Goal: Information Seeking & Learning: Learn about a topic

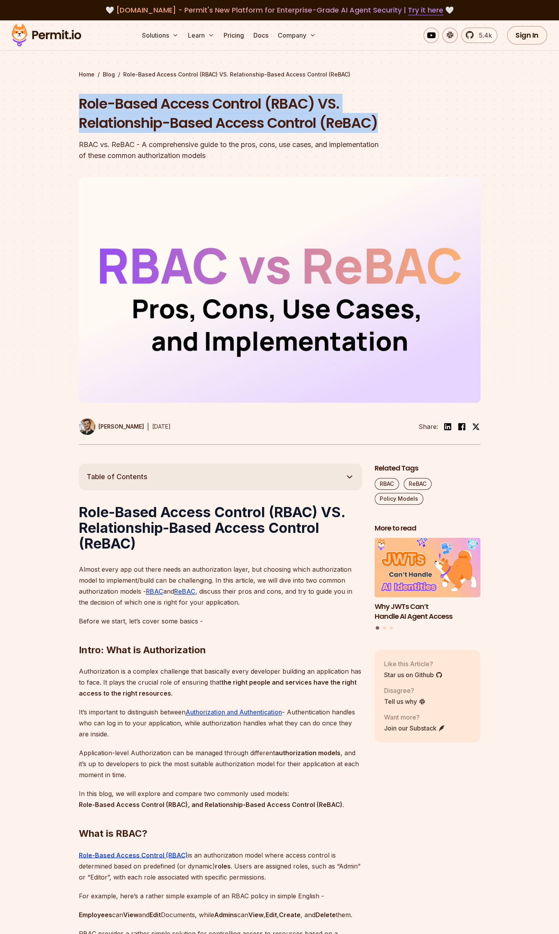
drag, startPoint x: 325, startPoint y: 147, endPoint x: 88, endPoint y: 104, distance: 241.5
click at [87, 105] on h1 "Role-Based Access Control (RBAC) VS. Relationship-Based Access Control (ReBAC)" at bounding box center [229, 113] width 301 height 39
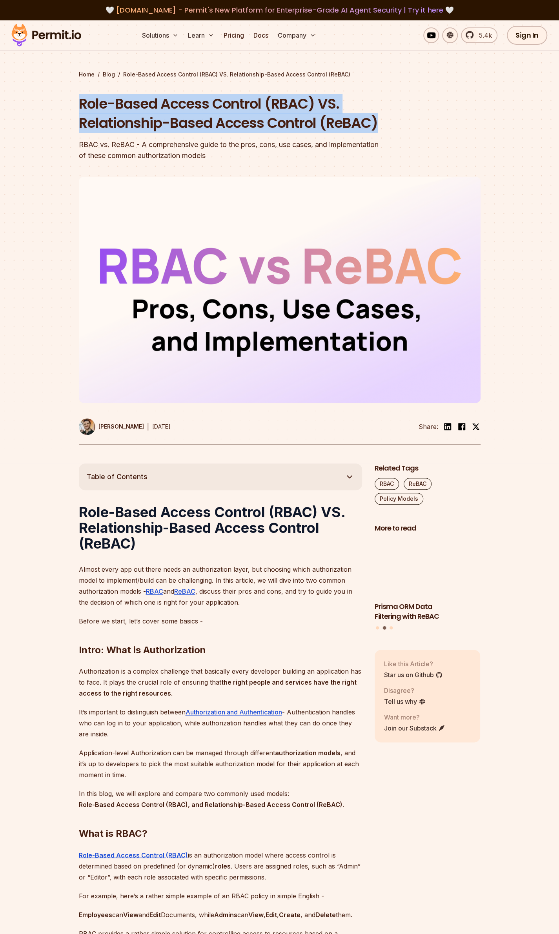
drag, startPoint x: 79, startPoint y: 106, endPoint x: 341, endPoint y: 137, distance: 263.6
click at [341, 133] on h1 "Role-Based Access Control (RBAC) VS. Relationship-Based Access Control (ReBAC)" at bounding box center [229, 113] width 301 height 39
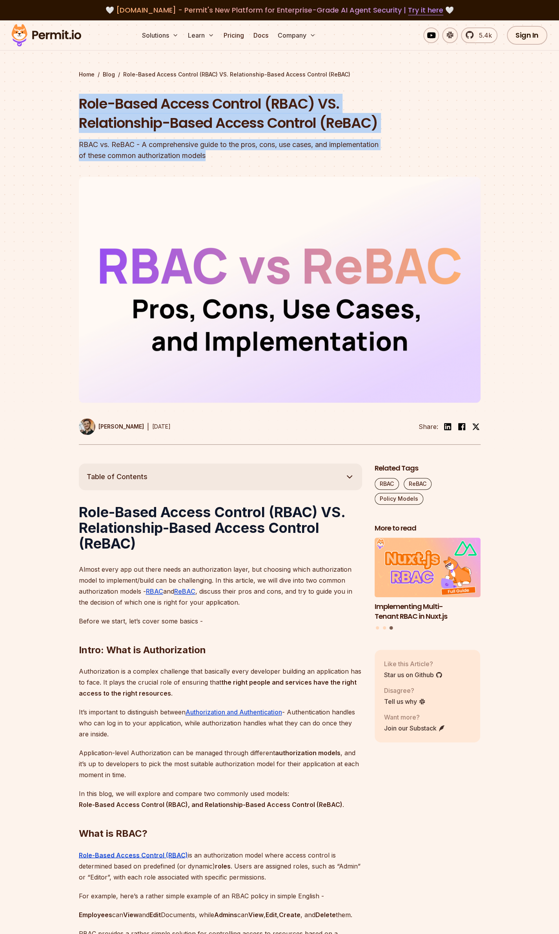
drag, startPoint x: 334, startPoint y: 171, endPoint x: 54, endPoint y: 102, distance: 288.3
click at [54, 102] on section "Home / Blog / Role-Based Access Control (RBAC) VS. Relationship-Based Access Co…" at bounding box center [279, 241] width 559 height 443
click at [341, 133] on h1 "Role-Based Access Control (RBAC) VS. Relationship-Based Access Control (ReBAC)" at bounding box center [229, 113] width 301 height 39
drag, startPoint x: 379, startPoint y: 160, endPoint x: 28, endPoint y: 91, distance: 357.2
click at [28, 91] on section "Home / Blog / Role-Based Access Control (RBAC) VS. Relationship-Based Access Co…" at bounding box center [279, 241] width 559 height 443
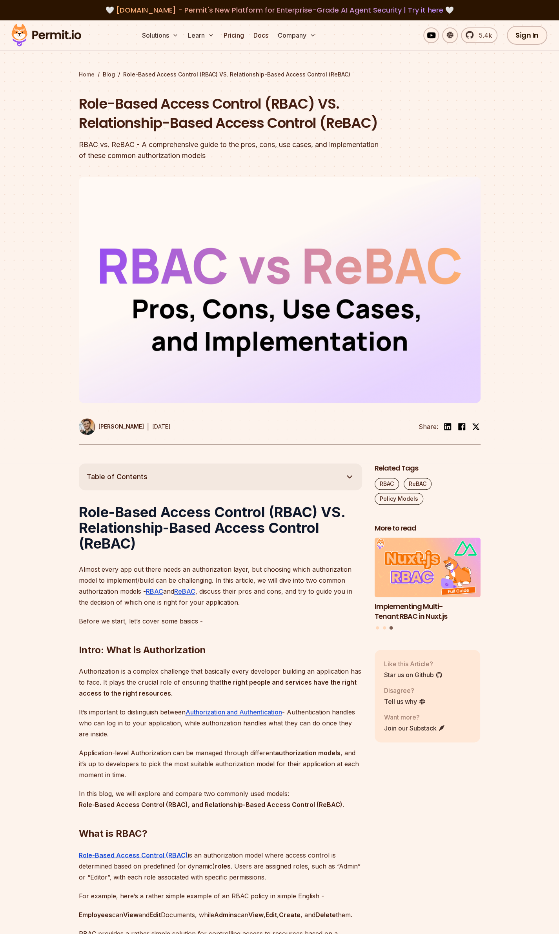
drag, startPoint x: 62, startPoint y: 78, endPoint x: 89, endPoint y: 73, distance: 28.0
click at [75, 77] on section "Home / Blog / Role-Based Access Control (RBAC) VS. Relationship-Based Access Co…" at bounding box center [279, 241] width 559 height 443
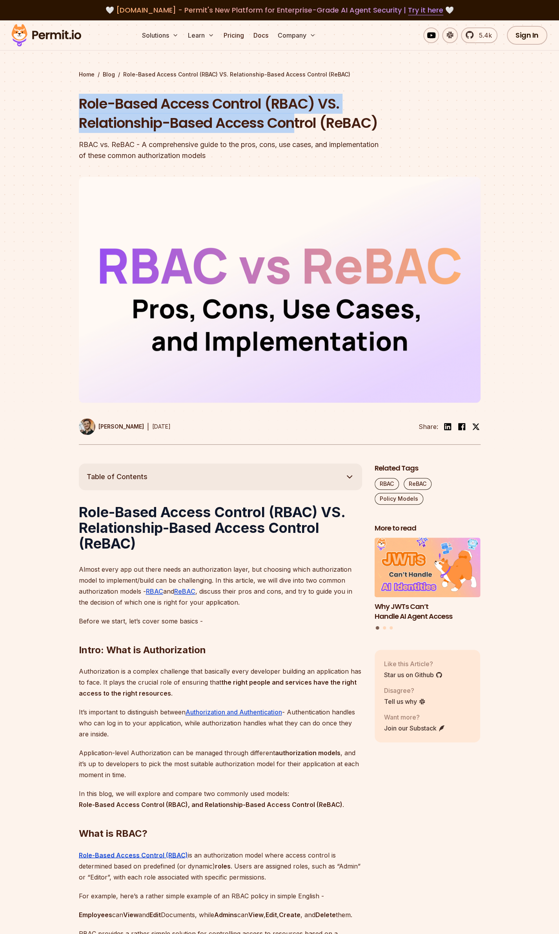
drag, startPoint x: 53, startPoint y: 104, endPoint x: 202, endPoint y: 143, distance: 153.6
click at [202, 143] on section "Home / Blog / Role-Based Access Control (RBAC) VS. Relationship-Based Access Co…" at bounding box center [279, 241] width 559 height 443
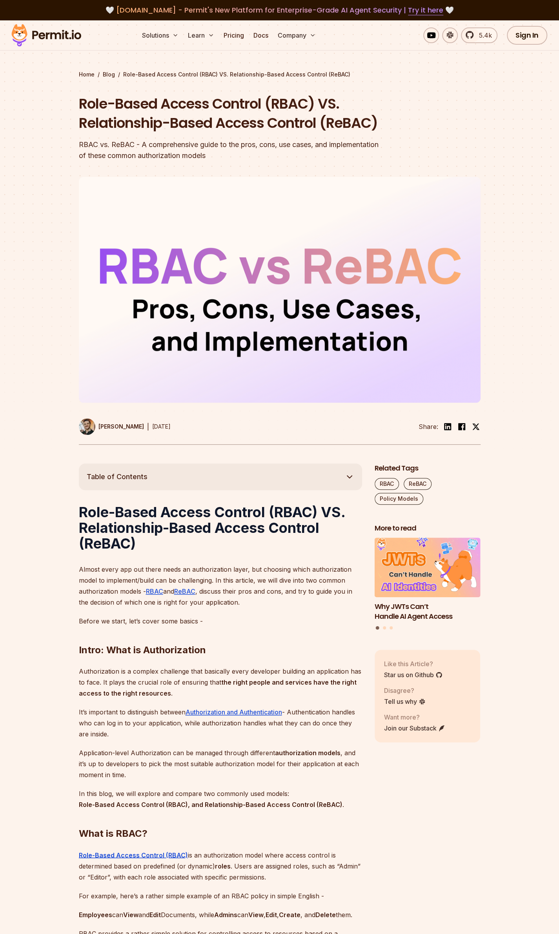
click at [474, 166] on header "Role-Based Access Control (RBAC) VS. Relationship-Based Access Control (ReBAC) …" at bounding box center [279, 269] width 401 height 350
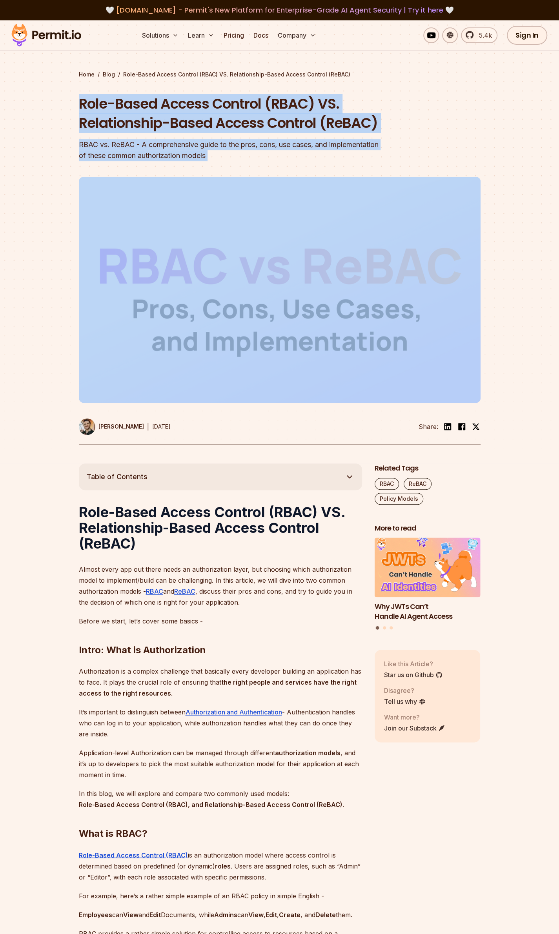
drag, startPoint x: 405, startPoint y: 189, endPoint x: 62, endPoint y: 109, distance: 352.4
click at [62, 109] on section "Home / Blog / Role-Based Access Control (RBAC) VS. Relationship-Based Access Co…" at bounding box center [279, 241] width 559 height 443
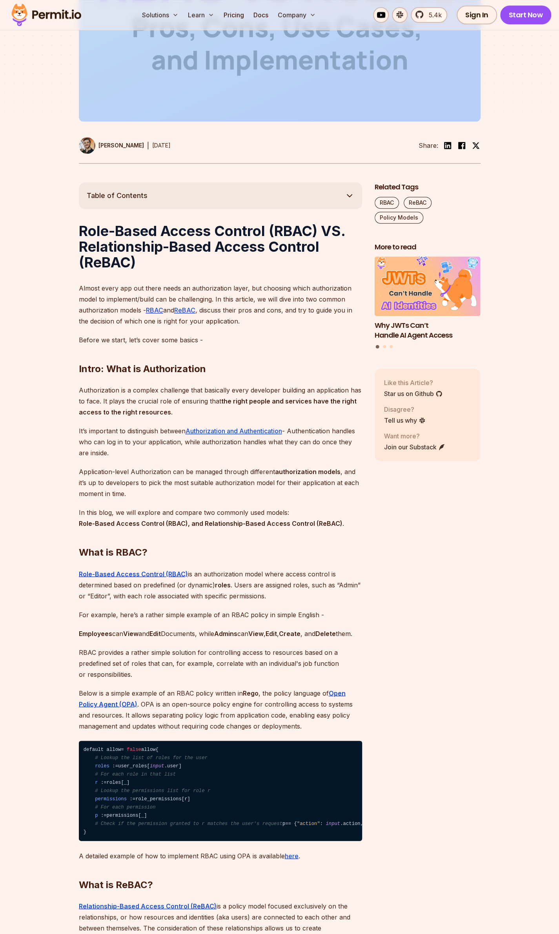
scroll to position [314, 0]
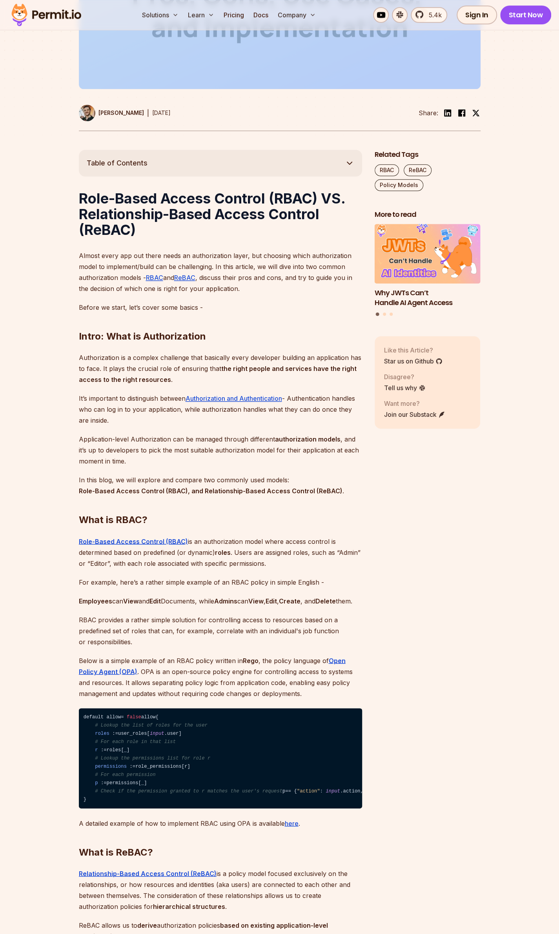
drag, startPoint x: 215, startPoint y: 570, endPoint x: 60, endPoint y: 408, distance: 224.6
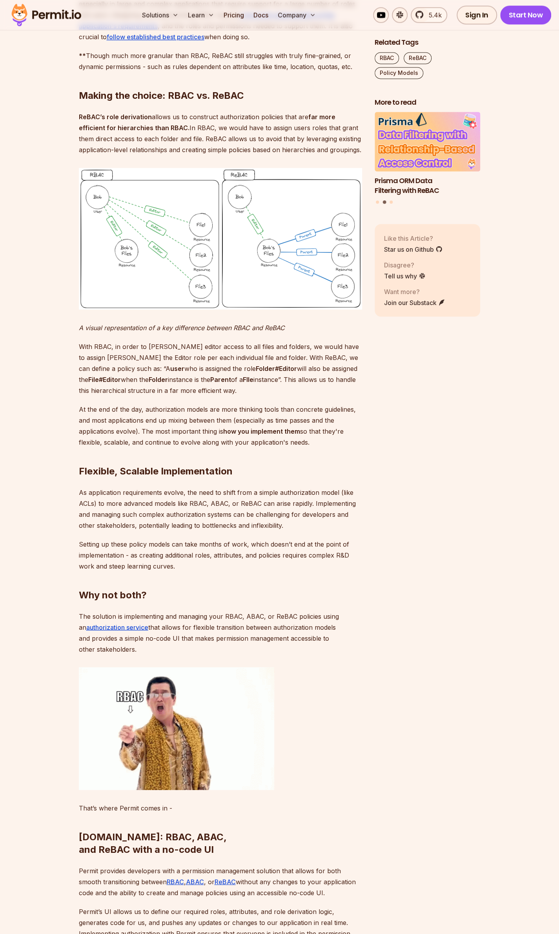
scroll to position [2587, 0]
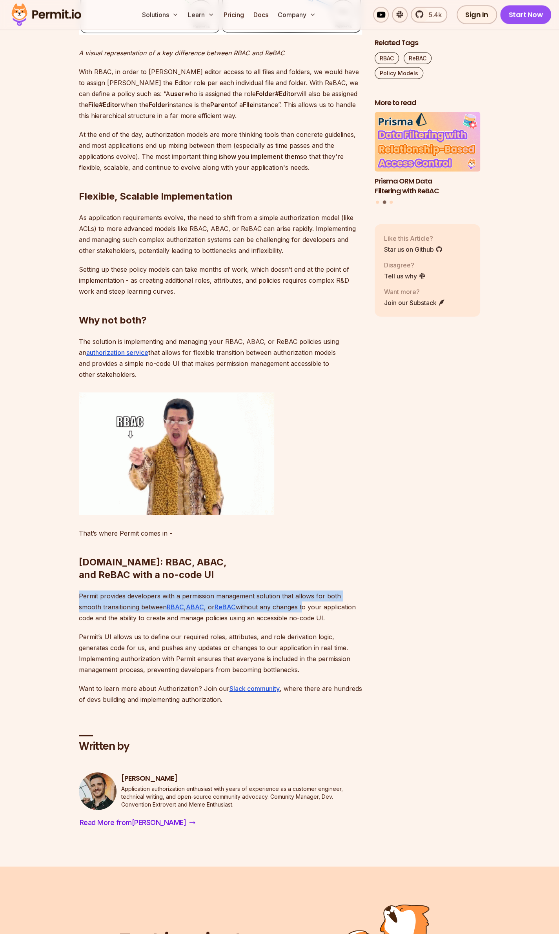
drag, startPoint x: 225, startPoint y: 718, endPoint x: 14, endPoint y: 702, distance: 212.3
